Goal: Find contact information: Find contact information

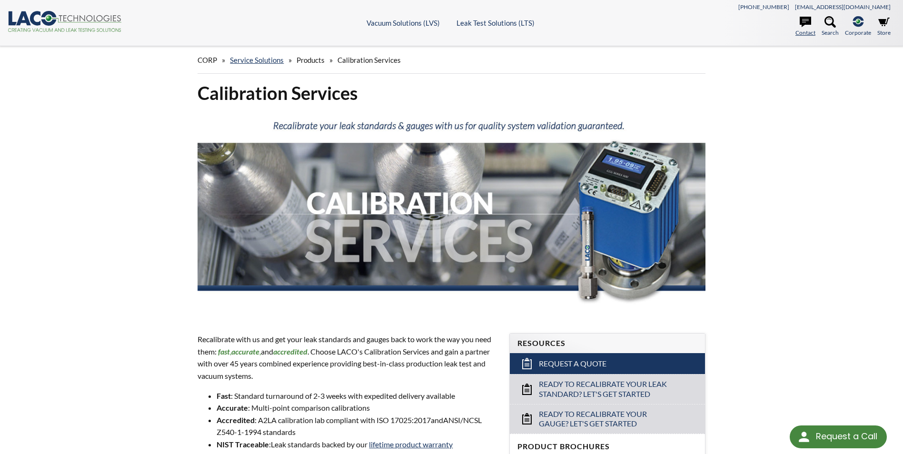
click at [798, 28] on link "Contact" at bounding box center [805, 26] width 20 height 21
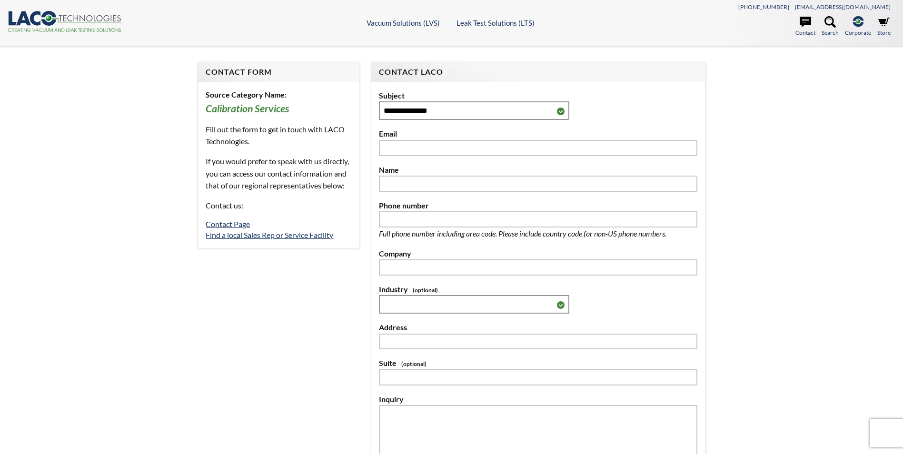
select select "Language Translate Widget"
click at [96, 18] on icon ".cls-1{fill:#193661;}.cls-2{fill:#58595b;}.cls-3{fill:url(#radial-gradient);}.c…" at bounding box center [65, 21] width 114 height 21
